Goal: Find specific page/section: Find specific page/section

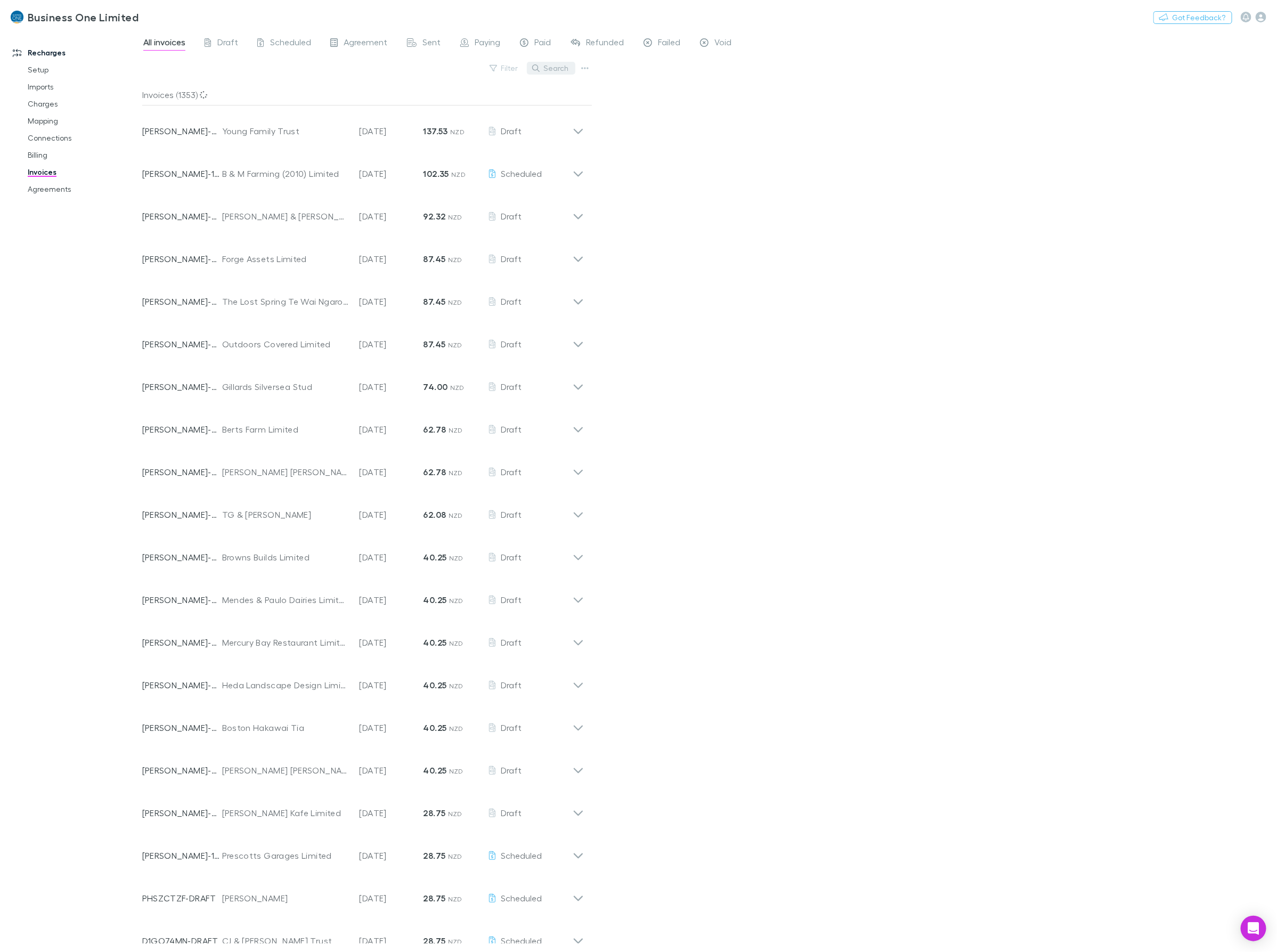
click at [562, 73] on button "Search" at bounding box center [551, 67] width 48 height 12
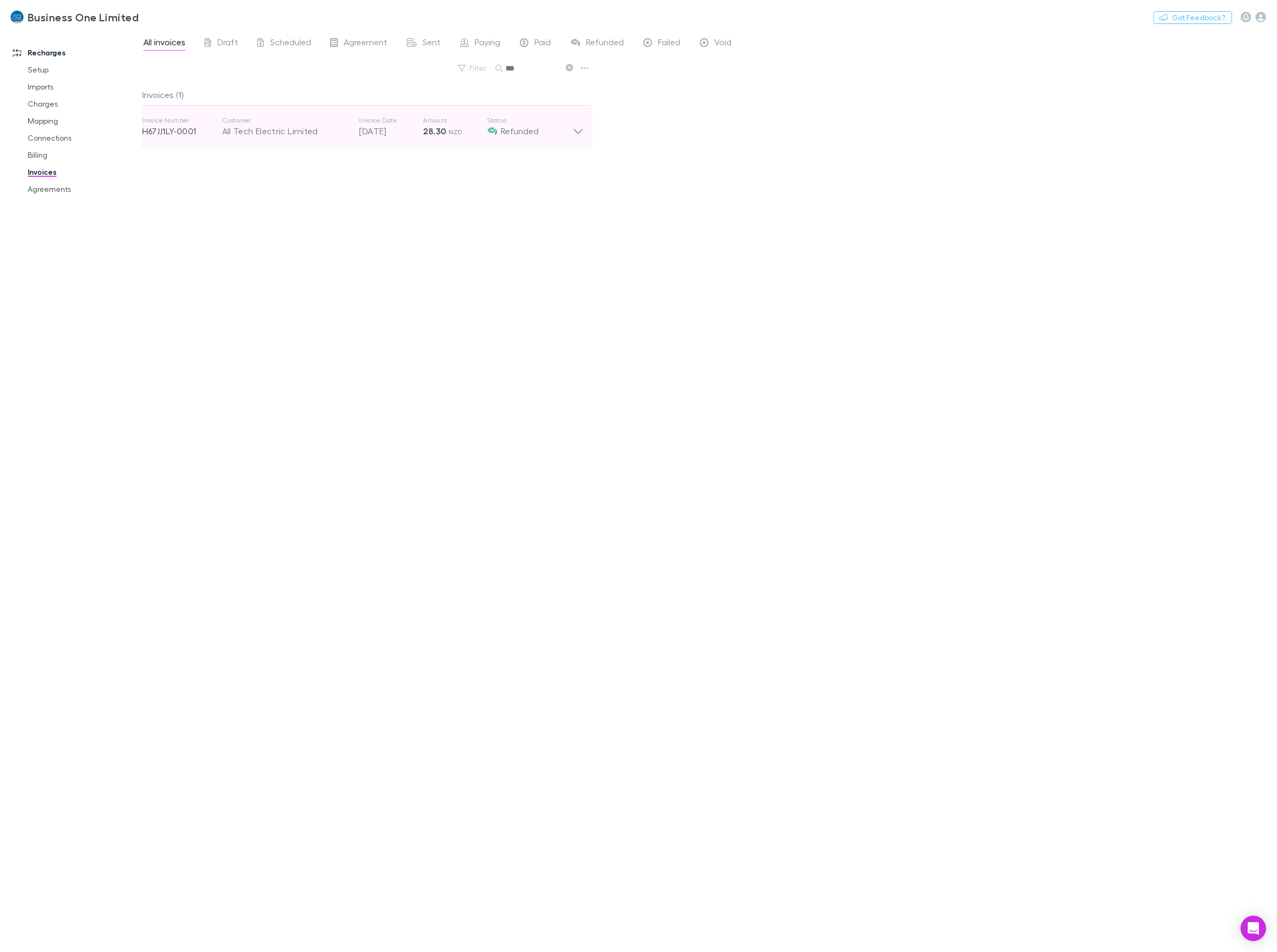
type input "***"
click at [578, 136] on icon at bounding box center [578, 127] width 11 height 21
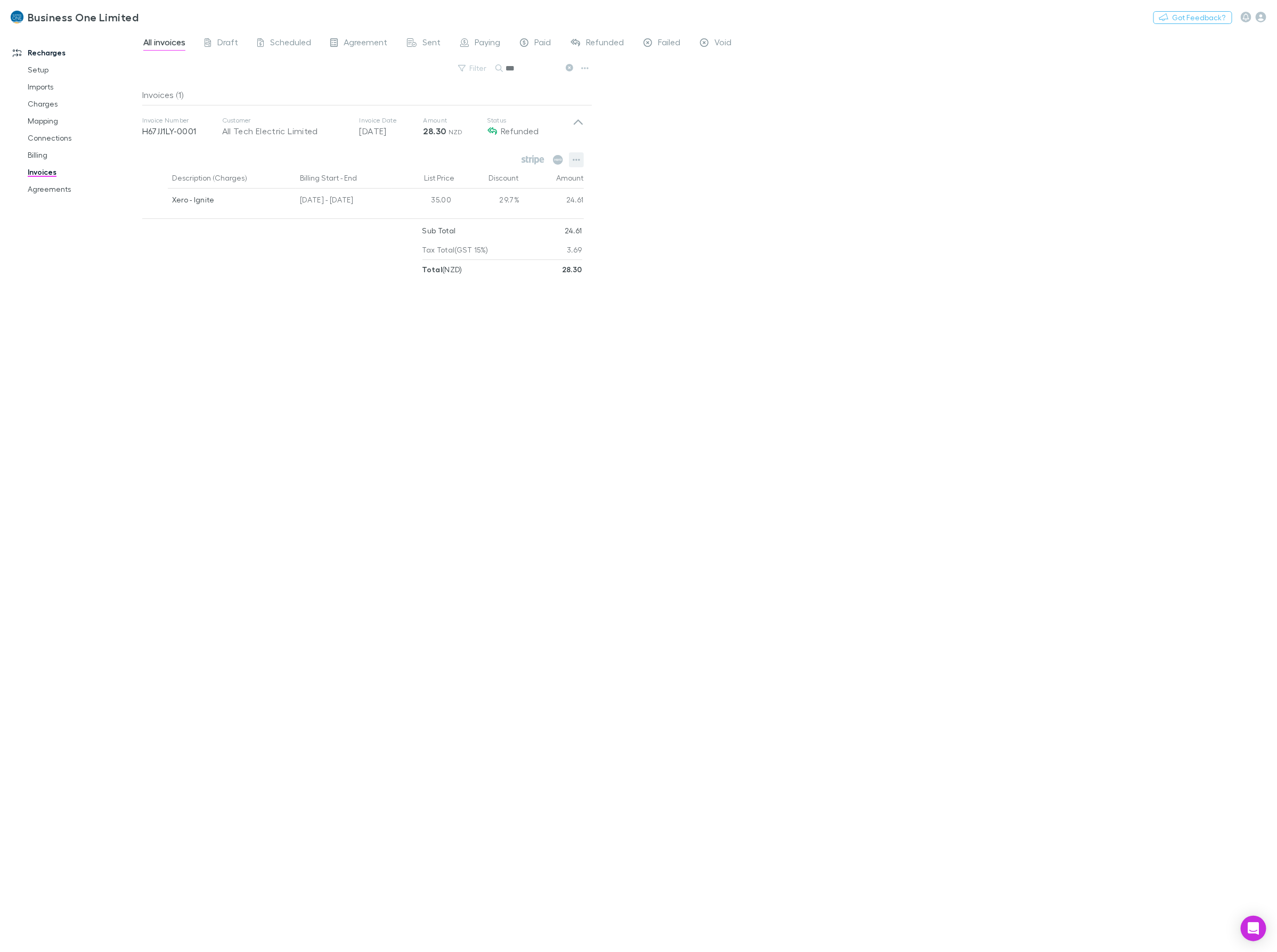
click at [575, 160] on icon "button" at bounding box center [576, 159] width 8 height 9
click at [265, 347] on div at bounding box center [638, 476] width 1277 height 952
click at [569, 161] on button "button" at bounding box center [576, 160] width 15 height 15
click at [495, 219] on p "View customer" at bounding box center [510, 222] width 130 height 12
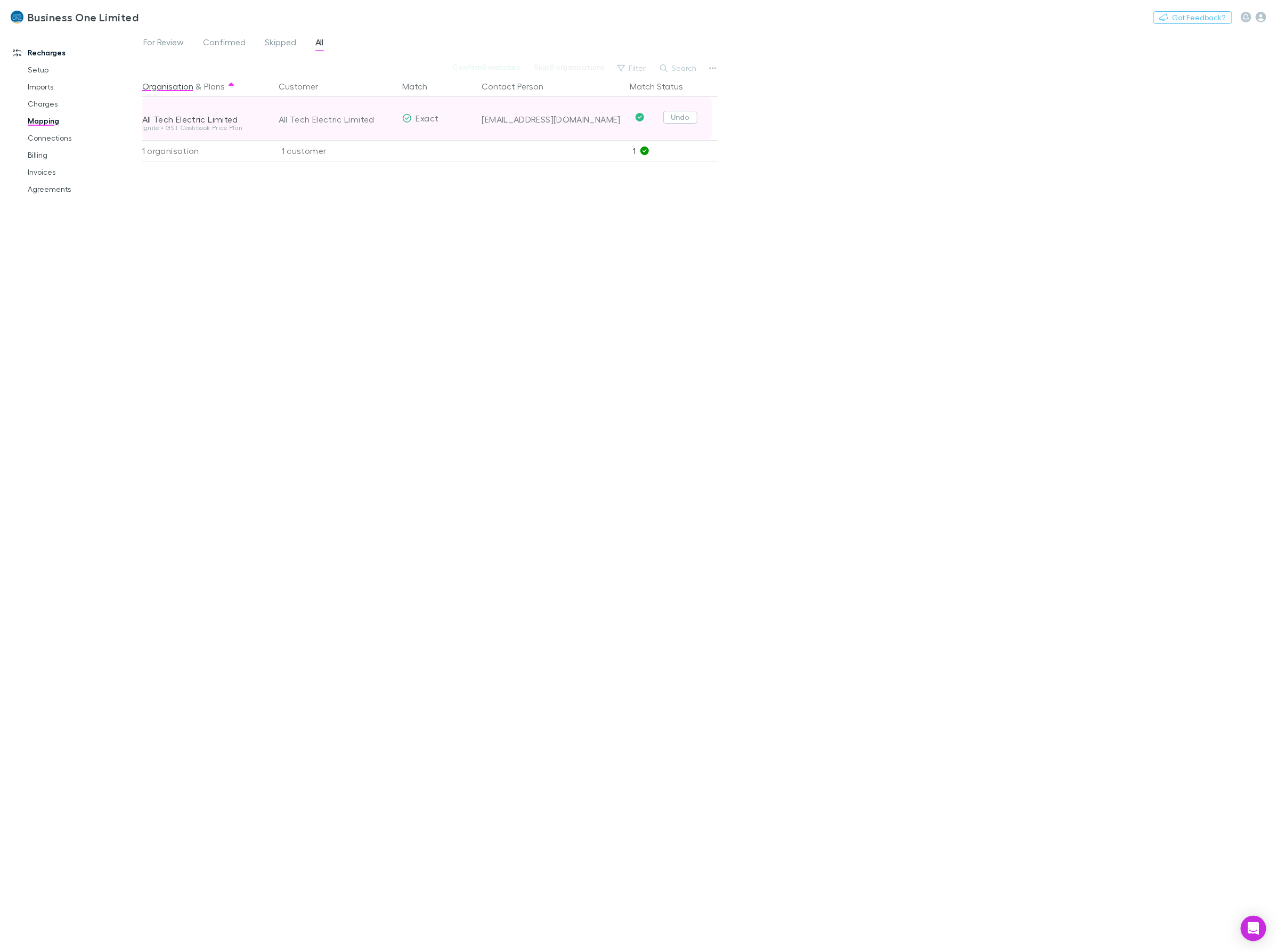
click at [677, 119] on button "Undo" at bounding box center [681, 117] width 34 height 12
click at [685, 121] on button "Skip" at bounding box center [689, 119] width 34 height 12
click at [428, 280] on div "Organisation & Plans Customer Match Contact Person Match Status All Tech Electr…" at bounding box center [431, 510] width 578 height 869
click at [38, 135] on link "Connections" at bounding box center [83, 138] width 134 height 17
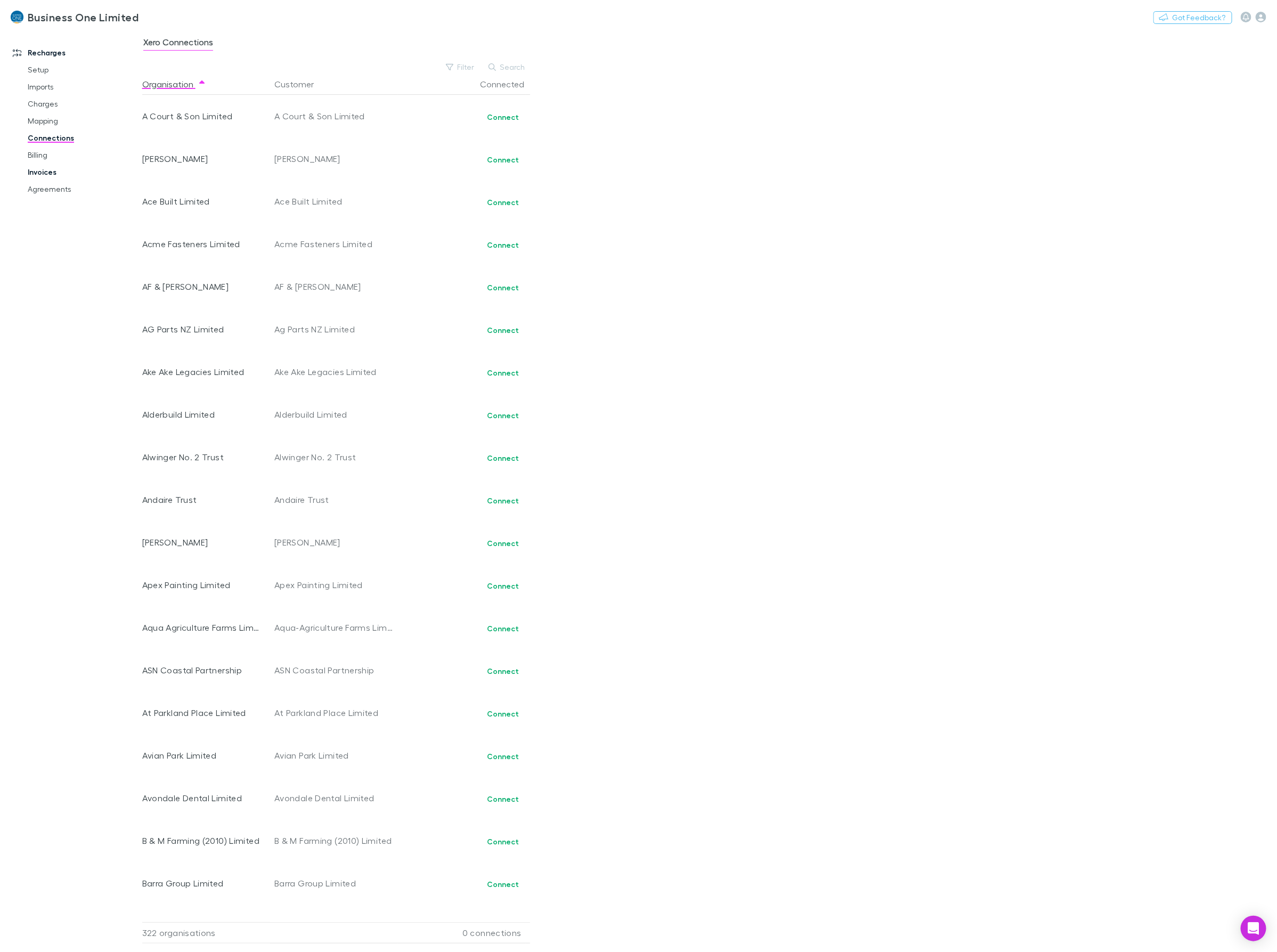
click at [39, 174] on link "Invoices" at bounding box center [83, 173] width 134 height 17
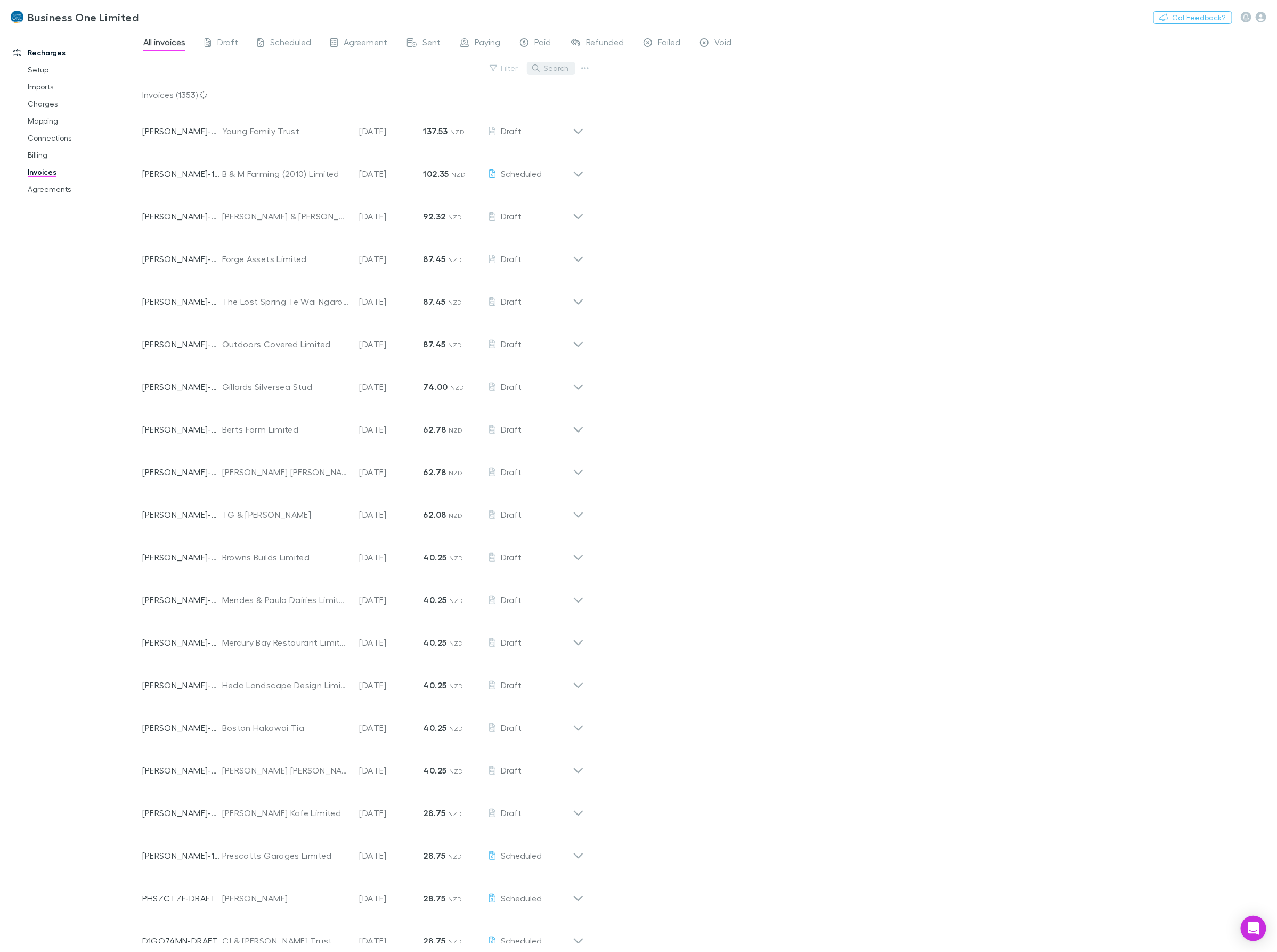
click at [547, 67] on button "Search" at bounding box center [551, 67] width 48 height 12
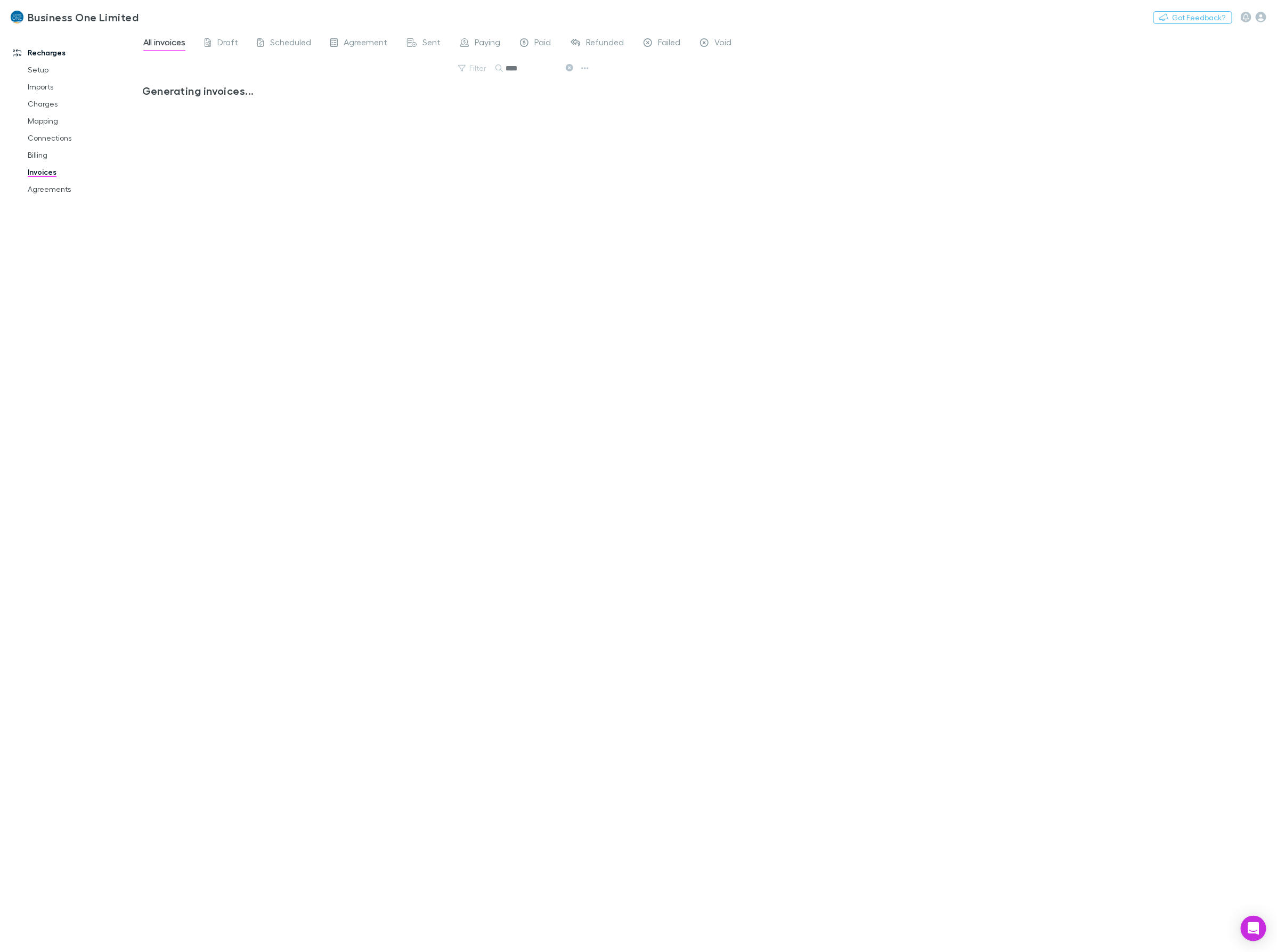
type input "****"
